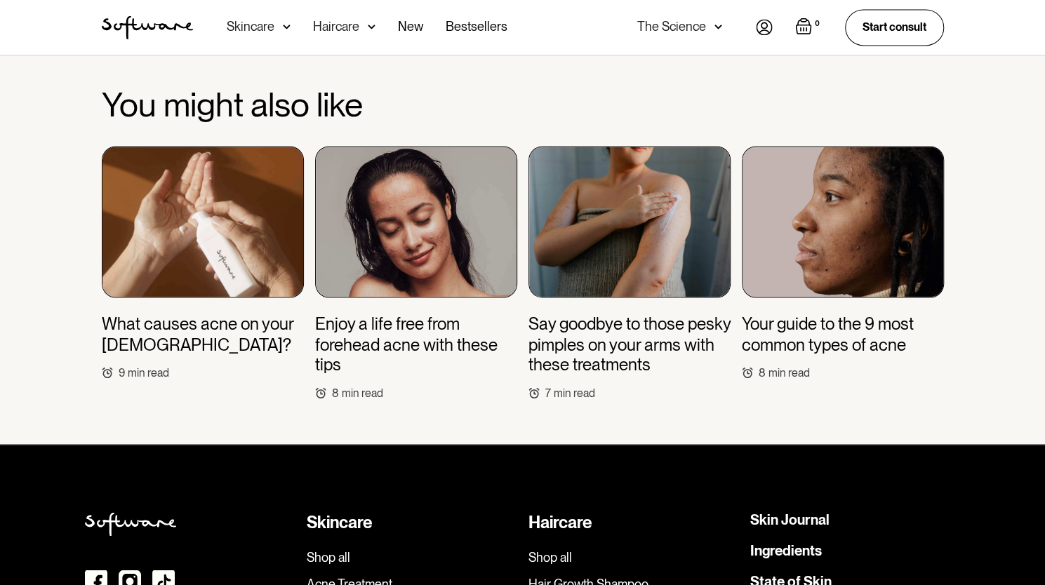
scroll to position [4365, 0]
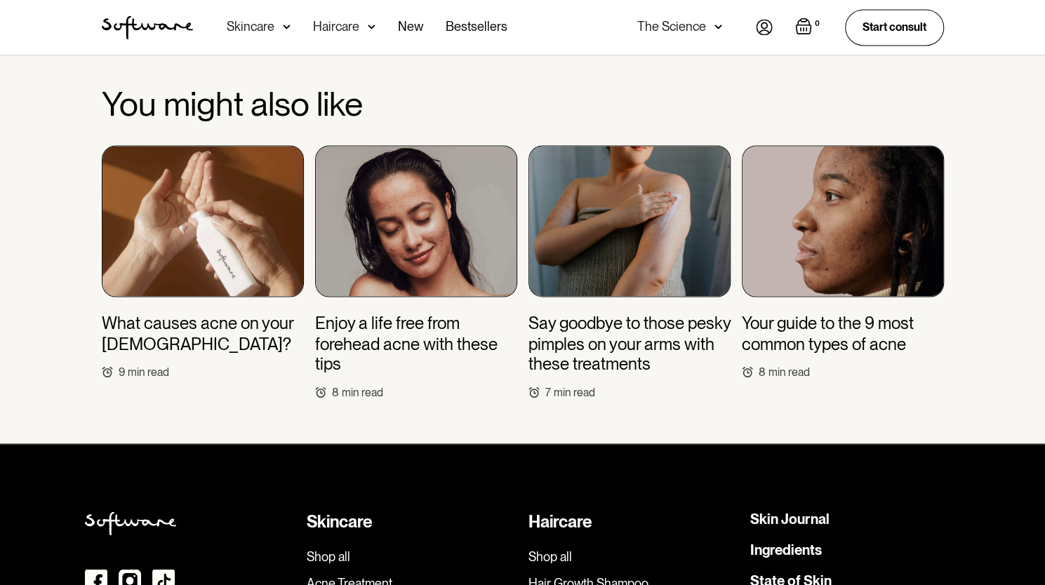
click at [380, 314] on h3 "Enjoy a life free from forehead acne with these tips" at bounding box center [416, 344] width 202 height 60
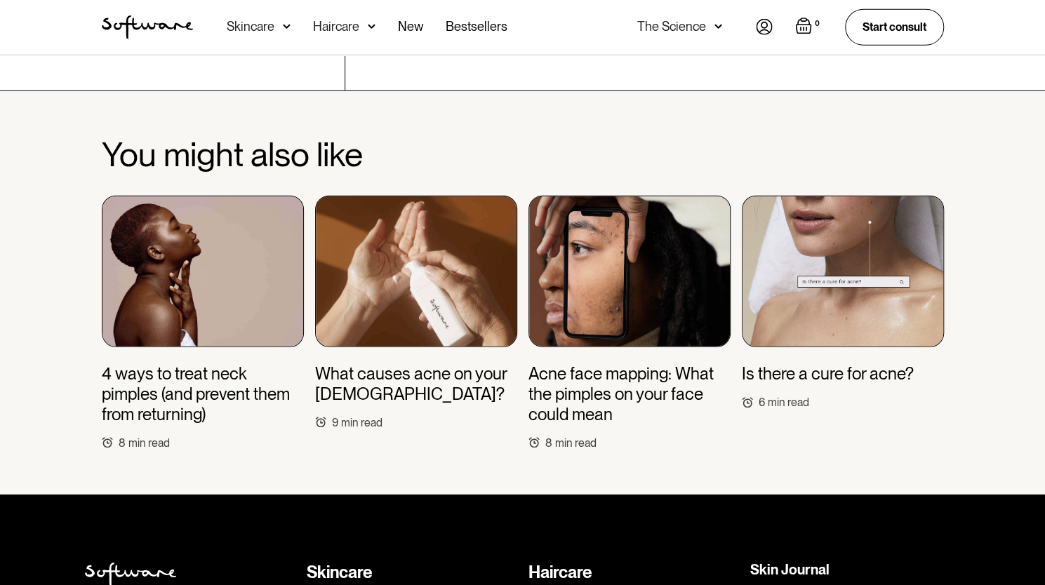
scroll to position [5282, 0]
